Goal: Information Seeking & Learning: Understand process/instructions

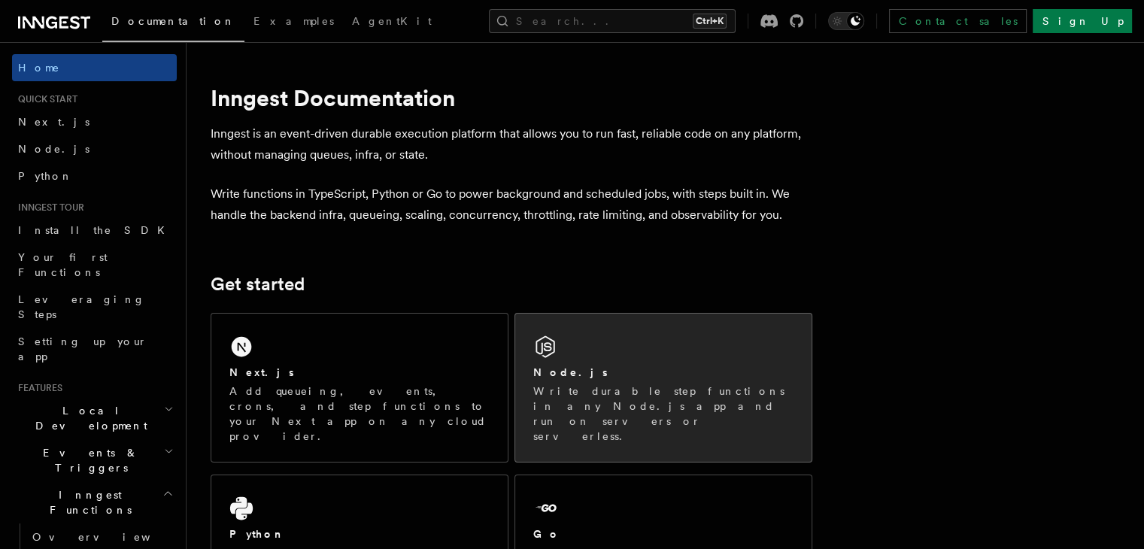
click at [627, 361] on div "Node.js Write durable step functions in any Node.js app and run on servers or s…" at bounding box center [663, 388] width 296 height 148
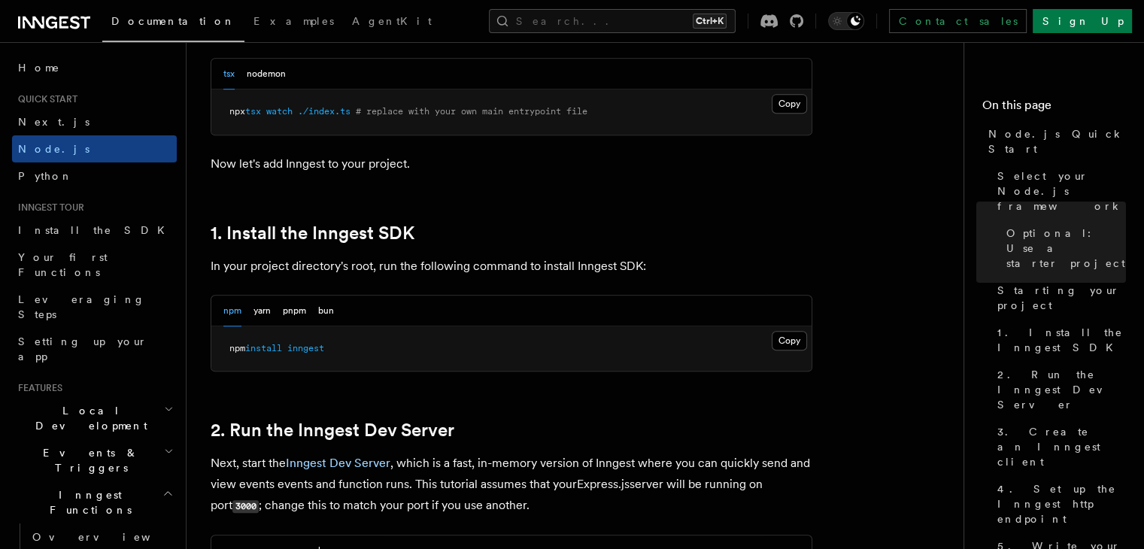
scroll to position [842, 0]
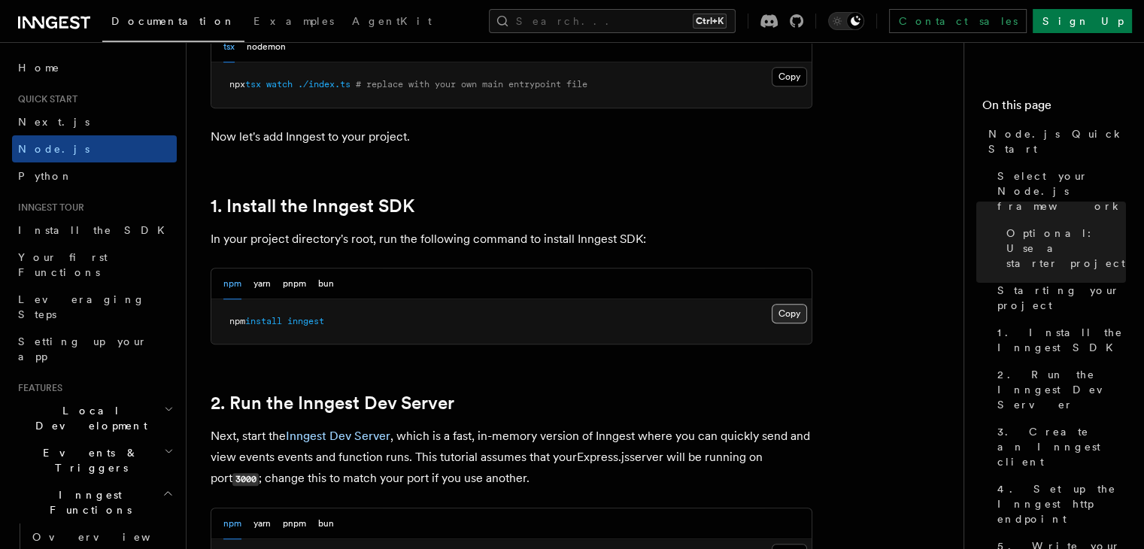
click at [800, 315] on button "Copy Copied" at bounding box center [789, 314] width 35 height 20
click at [682, 199] on h2 "1. Install the Inngest SDK" at bounding box center [512, 206] width 602 height 21
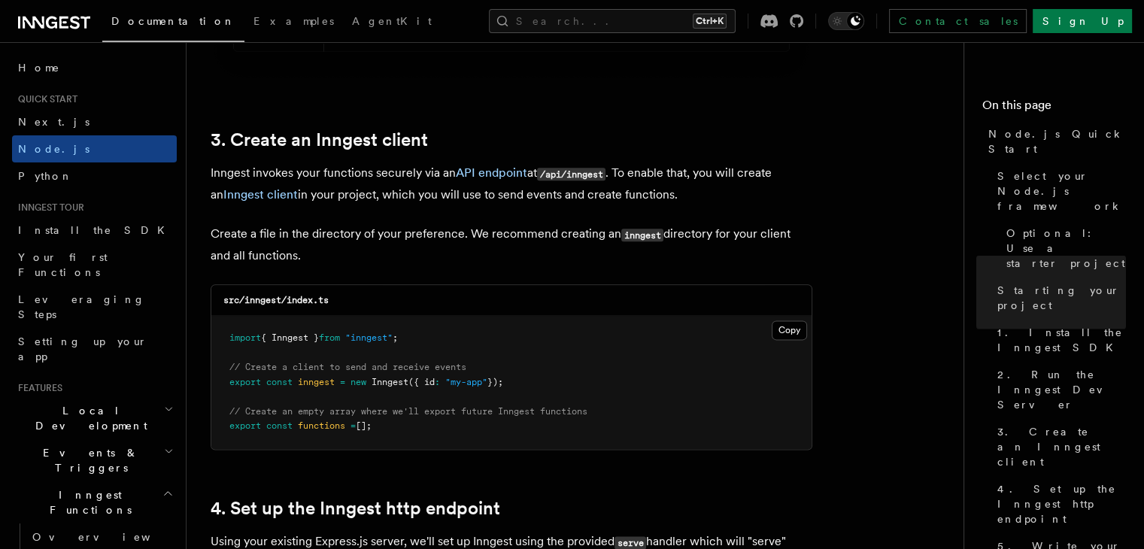
scroll to position [1865, 0]
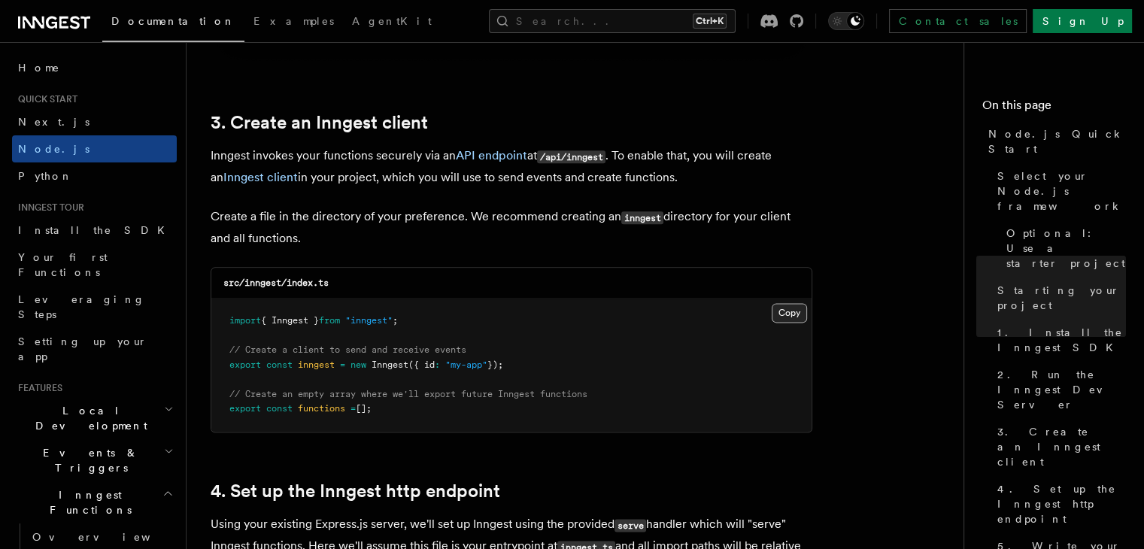
click at [791, 317] on button "Copy Copied" at bounding box center [789, 313] width 35 height 20
